Goal: Information Seeking & Learning: Learn about a topic

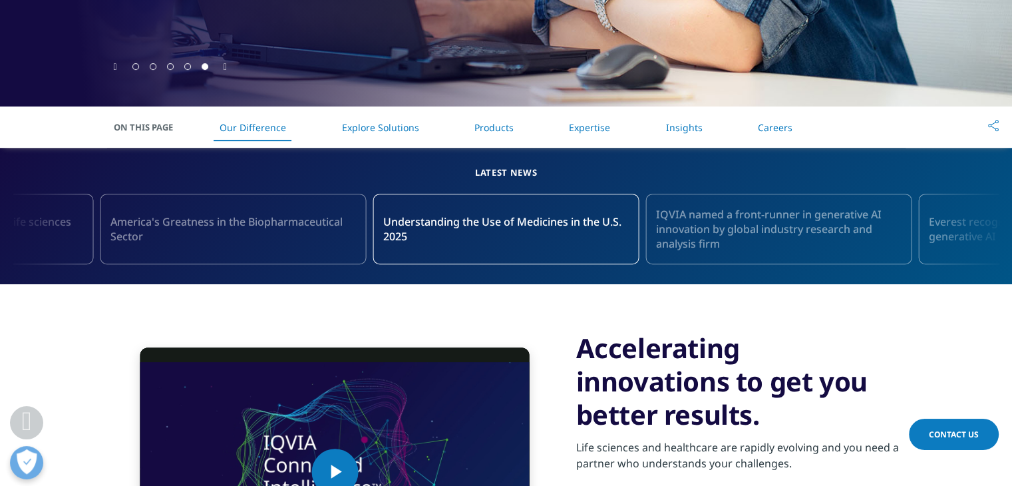
scroll to position [439, 0]
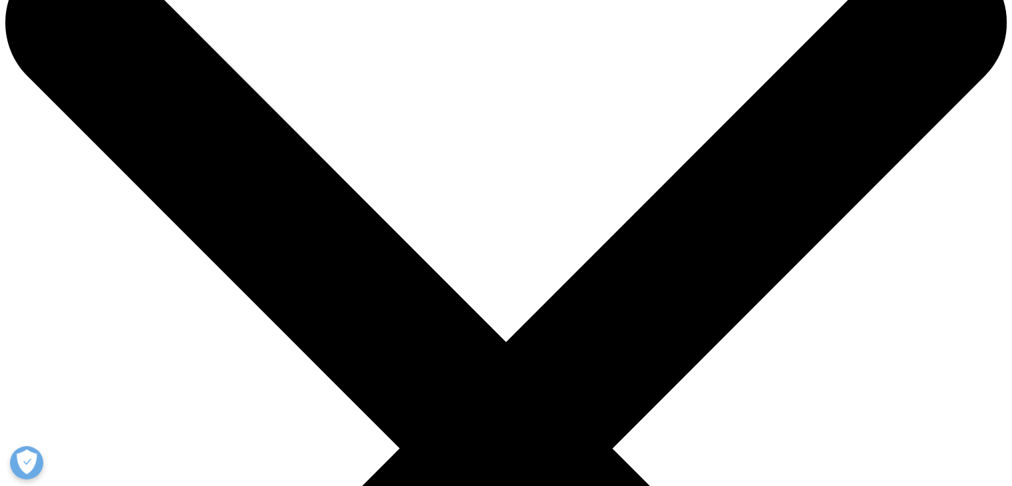
scroll to position [62, 0]
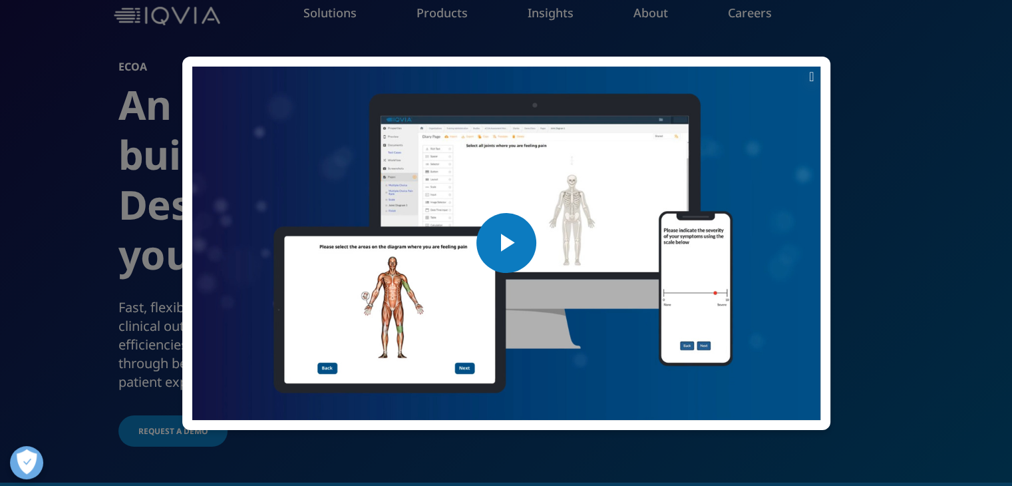
click at [506, 243] on span "Video Player" at bounding box center [506, 243] width 0 height 0
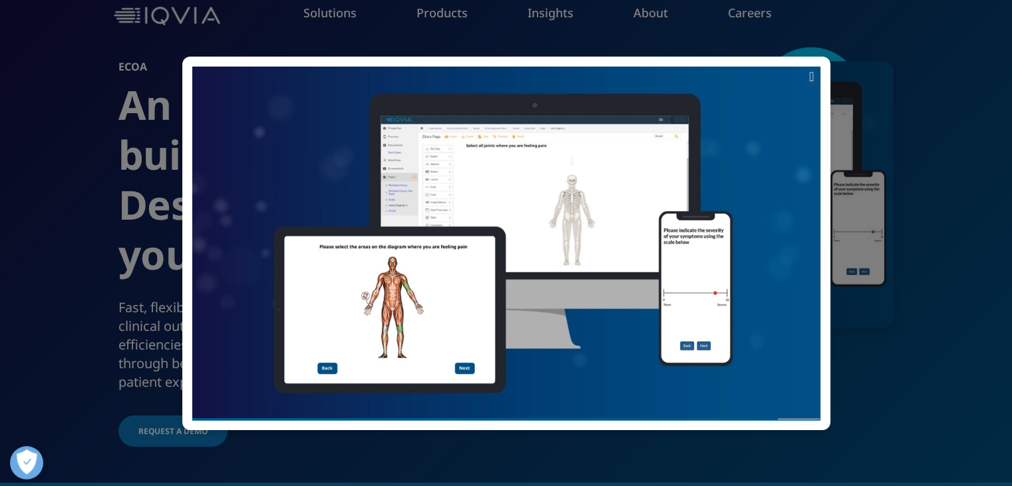
click at [813, 71] on icon at bounding box center [811, 76] width 5 height 13
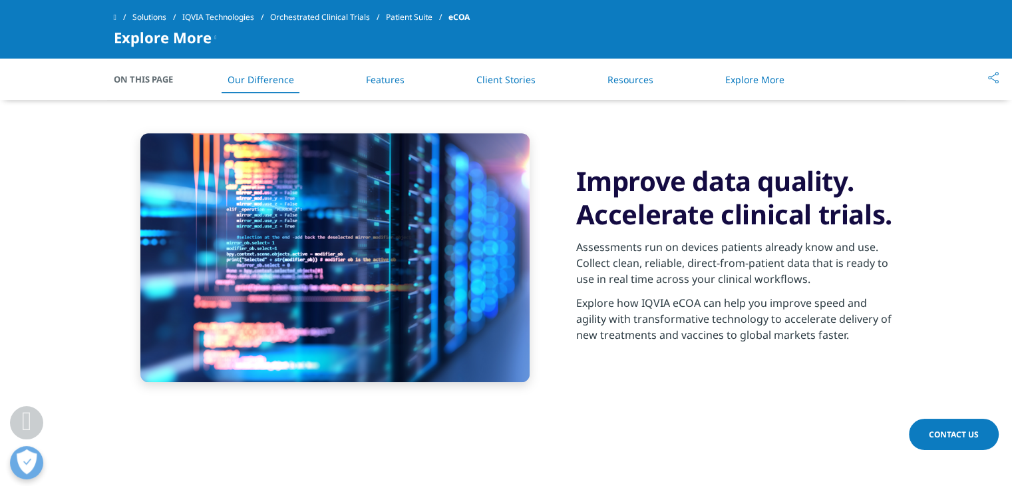
scroll to position [0, 0]
